Goal: Task Accomplishment & Management: Manage account settings

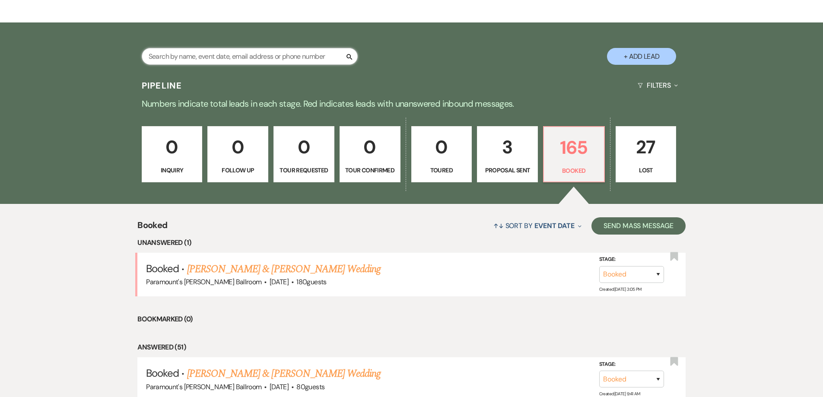
click at [188, 58] on input "text" at bounding box center [250, 56] width 216 height 17
type input "kais"
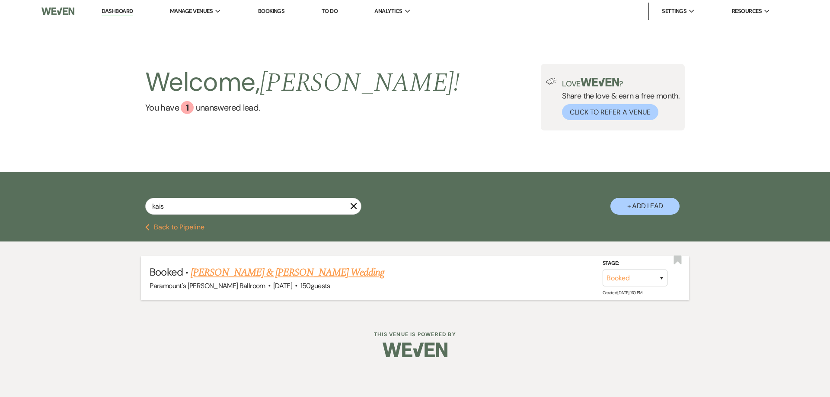
click at [276, 271] on link "[PERSON_NAME] & [PERSON_NAME] Wedding" at bounding box center [288, 273] width 194 height 16
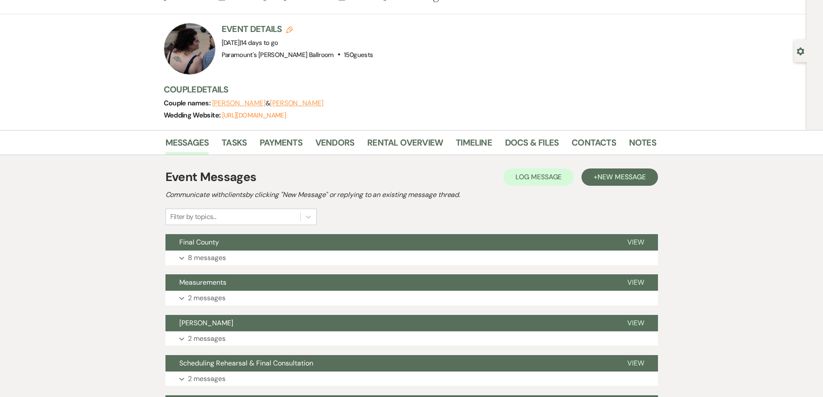
scroll to position [86, 0]
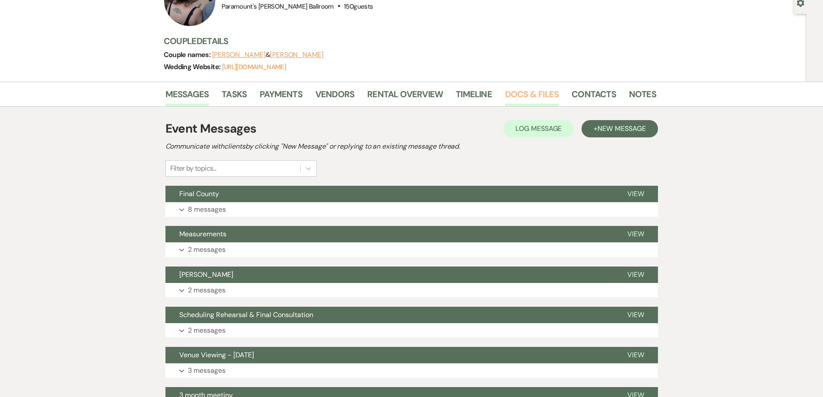
click at [534, 97] on link "Docs & Files" at bounding box center [532, 96] width 54 height 19
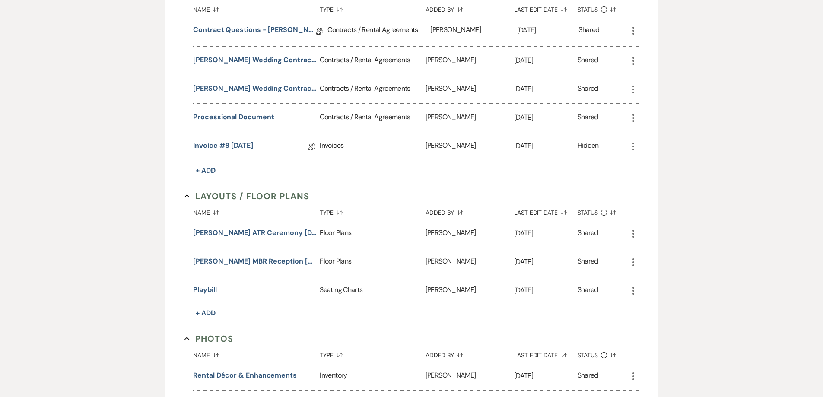
scroll to position [303, 0]
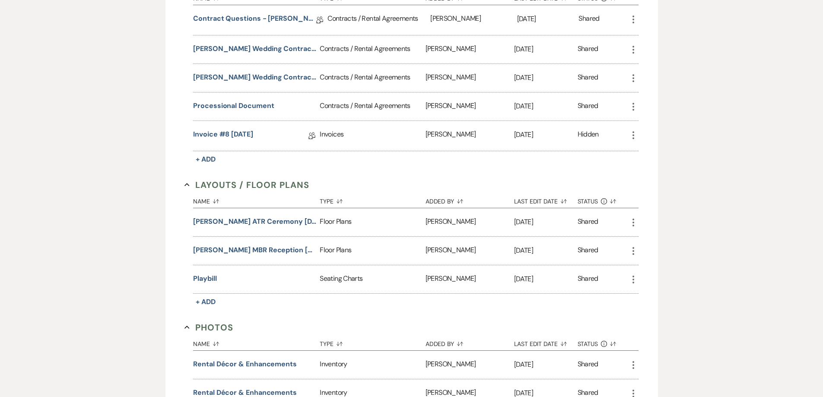
click at [635, 221] on icon "More" at bounding box center [633, 222] width 10 height 10
click at [666, 282] on button "Archive Archive" at bounding box center [671, 283] width 87 height 15
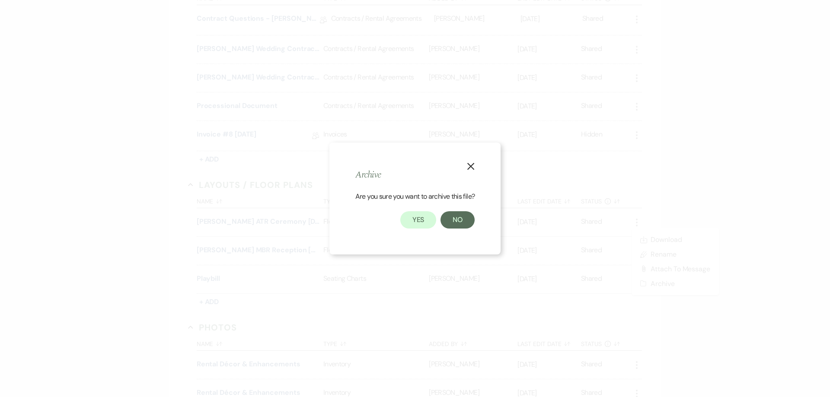
click at [400, 223] on div "Yes No" at bounding box center [414, 219] width 119 height 17
click at [416, 224] on button "Yes" at bounding box center [418, 219] width 36 height 17
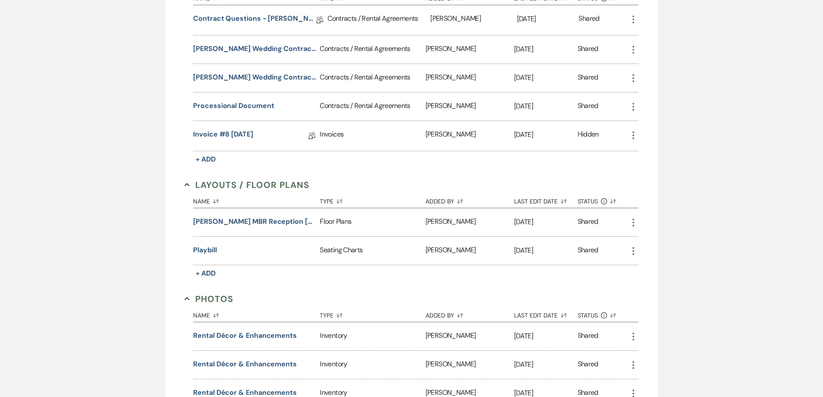
click at [629, 223] on icon "More" at bounding box center [633, 222] width 10 height 10
click at [665, 283] on button "Archive Archive" at bounding box center [671, 283] width 87 height 15
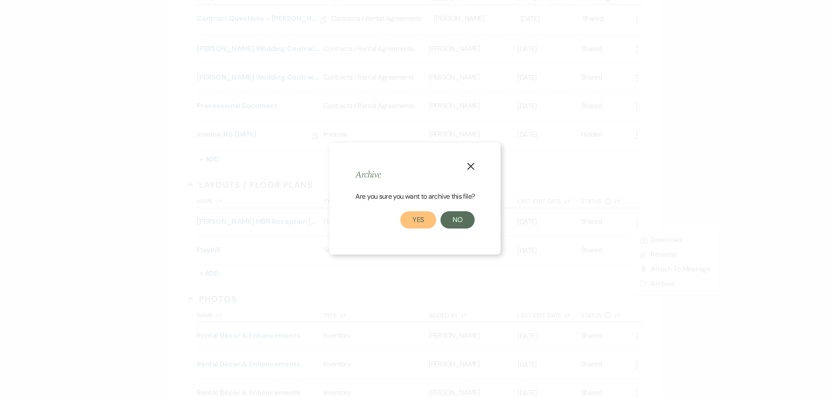
click at [418, 216] on button "Yes" at bounding box center [418, 219] width 36 height 17
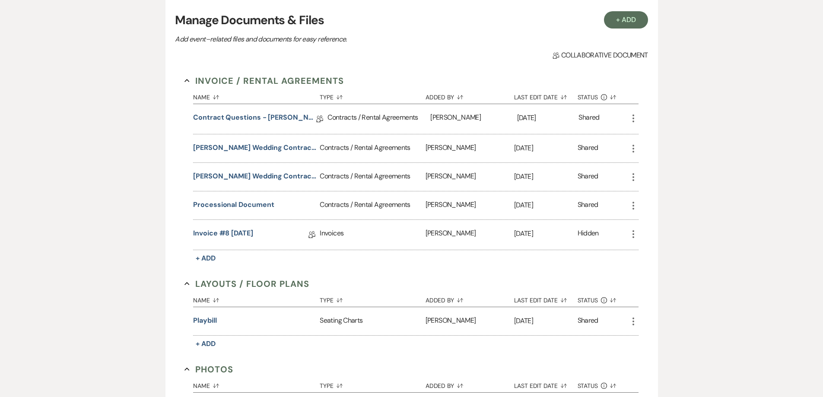
scroll to position [44, 0]
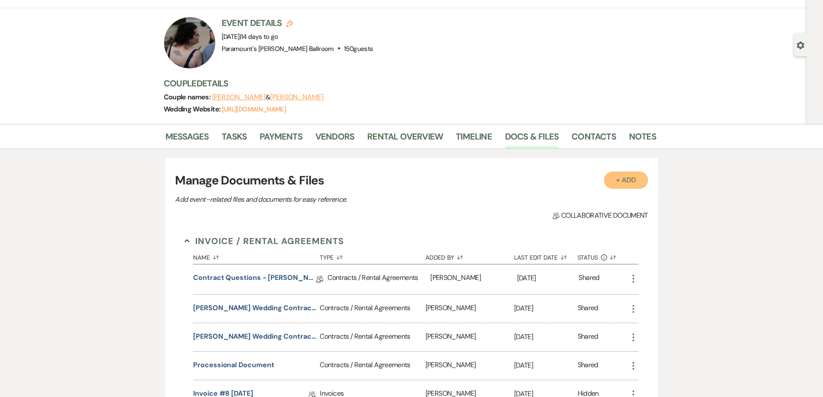
click at [614, 185] on button "+ Add" at bounding box center [626, 180] width 44 height 17
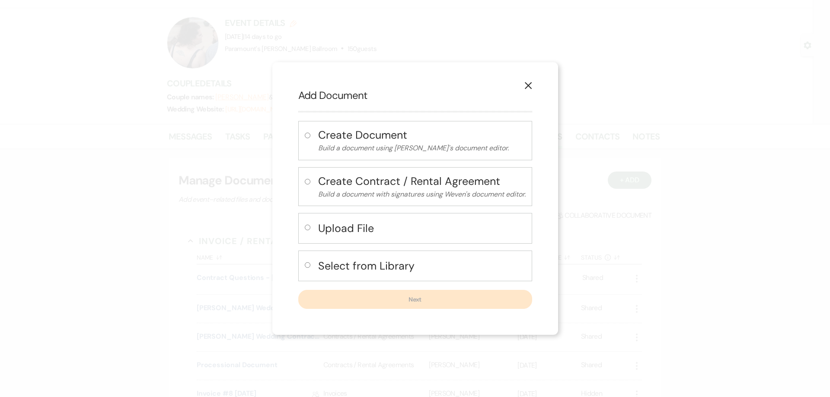
click at [321, 235] on h4 "Upload File" at bounding box center [421, 228] width 207 height 15
radio input "true"
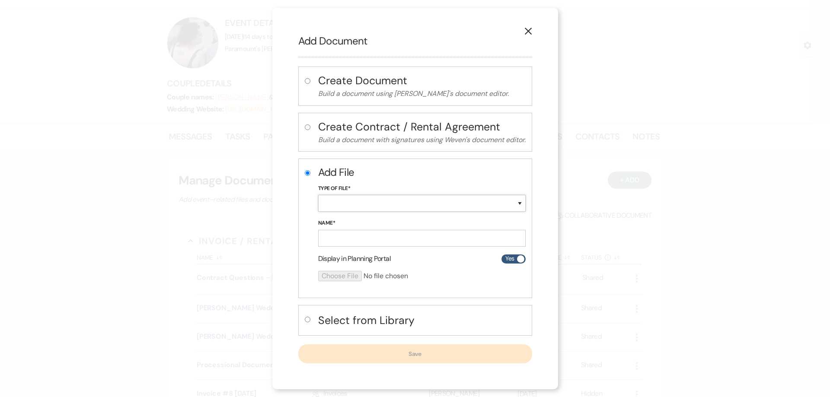
click at [347, 208] on select "Special Event Insurance Vendor Certificate of Insurance Contracts / Rental Agre…" at bounding box center [421, 203] width 207 height 17
select select "24"
click at [318, 195] on select "Special Event Insurance Vendor Certificate of Insurance Contracts / Rental Agre…" at bounding box center [421, 203] width 207 height 17
click at [357, 238] on input "Name*" at bounding box center [421, 238] width 207 height 17
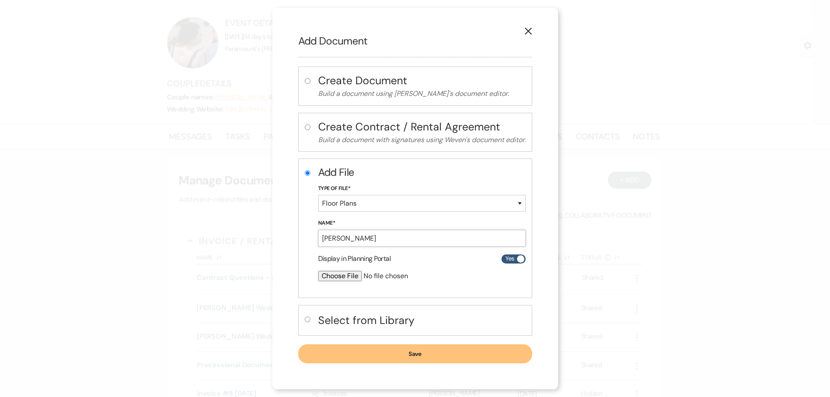
type input "[PERSON_NAME] ATR Ceremony [DATE]"
click at [334, 277] on input "file" at bounding box center [399, 276] width 162 height 10
type input "C:\fakepath\[PERSON_NAME] ATR Ceremony [DATE].pdf"
click at [447, 351] on button "Save" at bounding box center [415, 354] width 234 height 19
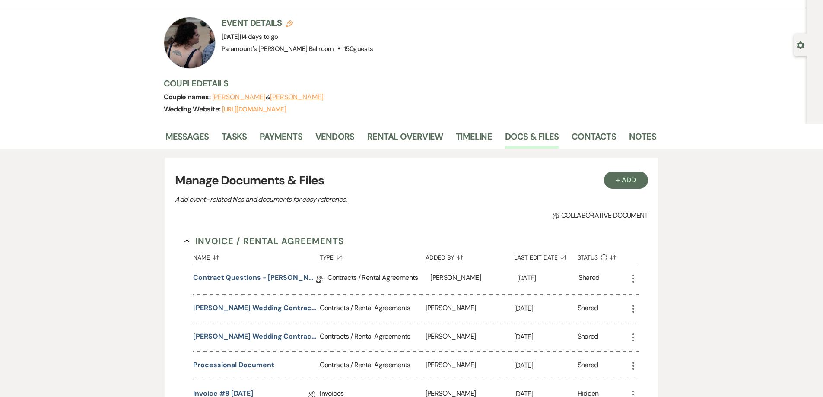
click at [630, 178] on button "+ Add" at bounding box center [626, 180] width 44 height 17
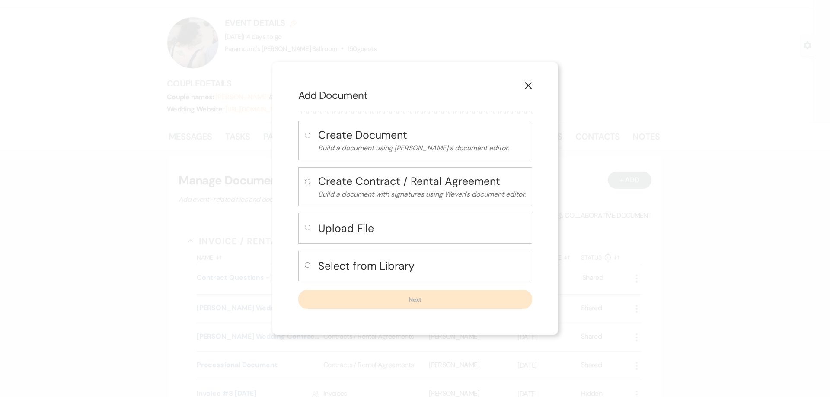
click at [376, 229] on h4 "Upload File" at bounding box center [421, 228] width 207 height 15
radio input "true"
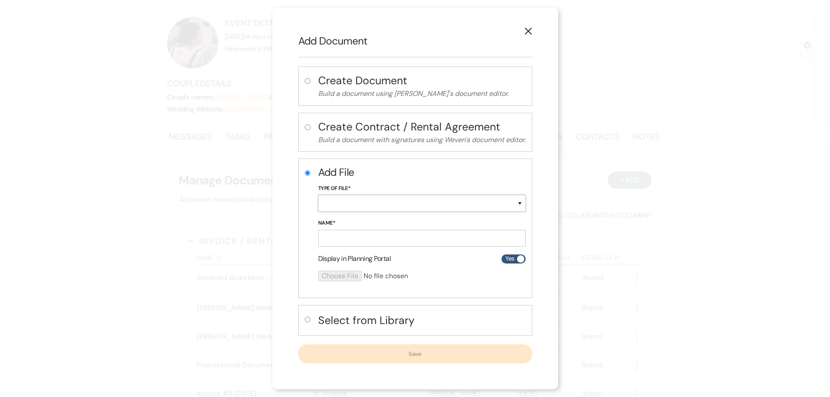
click at [369, 202] on select "Special Event Insurance Vendor Certificate of Insurance Contracts / Rental Agre…" at bounding box center [421, 203] width 207 height 17
select select "24"
click at [318, 195] on select "Special Event Insurance Vendor Certificate of Insurance Contracts / Rental Agre…" at bounding box center [421, 203] width 207 height 17
click at [388, 239] on input "Name*" at bounding box center [421, 238] width 207 height 17
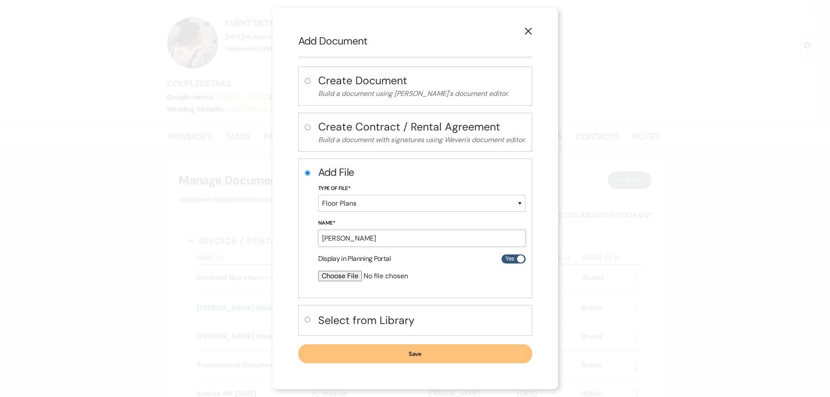
type input "[PERSON_NAME] MBR Reception [DATE]"
click at [352, 275] on input "file" at bounding box center [399, 276] width 162 height 10
type input "C:\fakepath\[PERSON_NAME] MBR Reception [DATE].pdf"
click at [461, 354] on button "Save" at bounding box center [415, 354] width 234 height 19
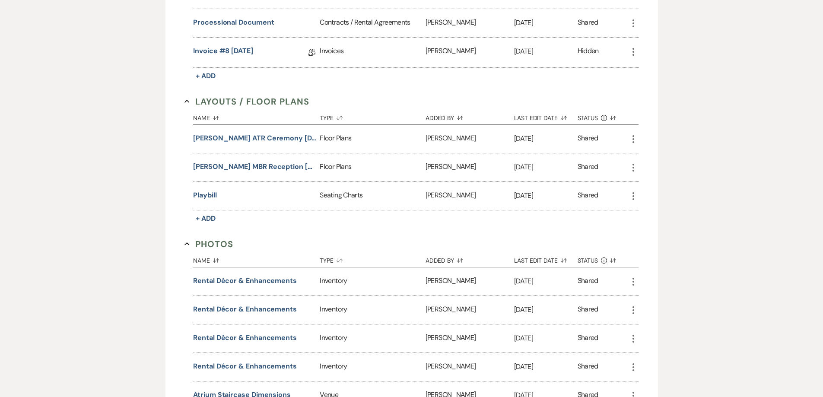
scroll to position [390, 0]
